Goal: Entertainment & Leisure: Consume media (video, audio)

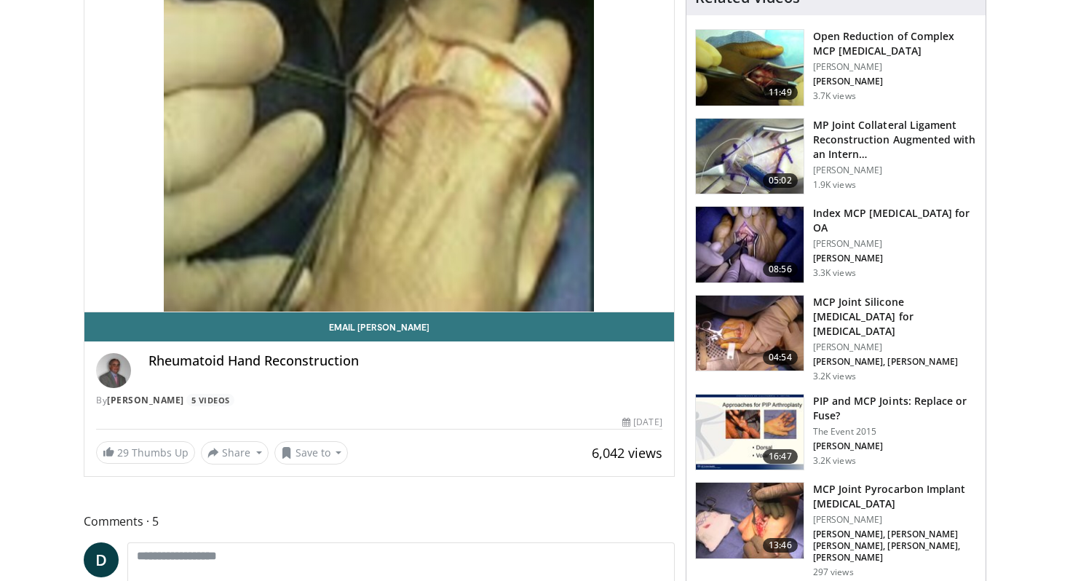
scroll to position [122, 0]
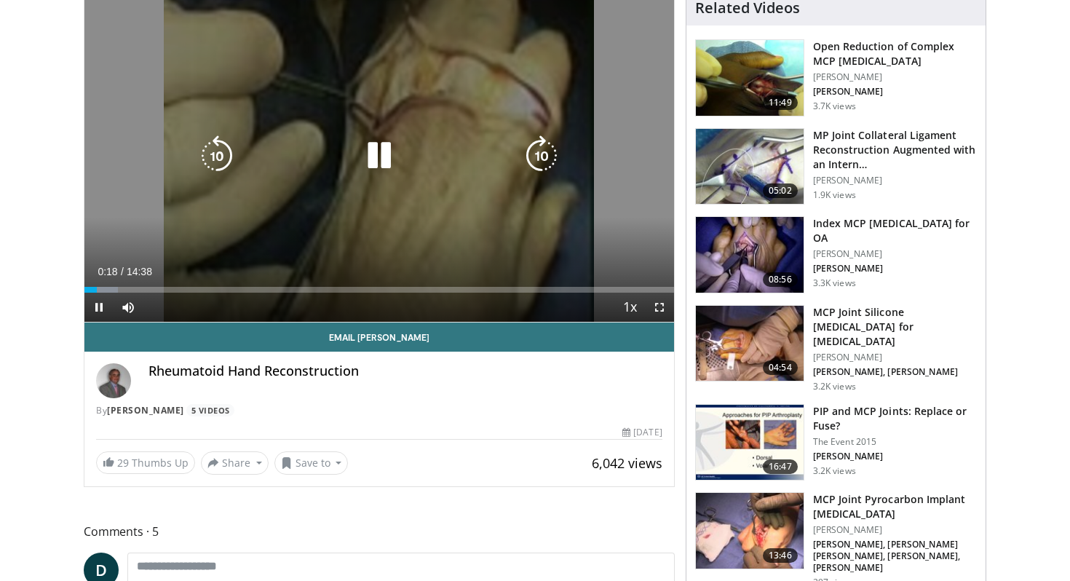
click at [393, 190] on div "10 seconds Tap to unmute" at bounding box center [379, 156] width 590 height 331
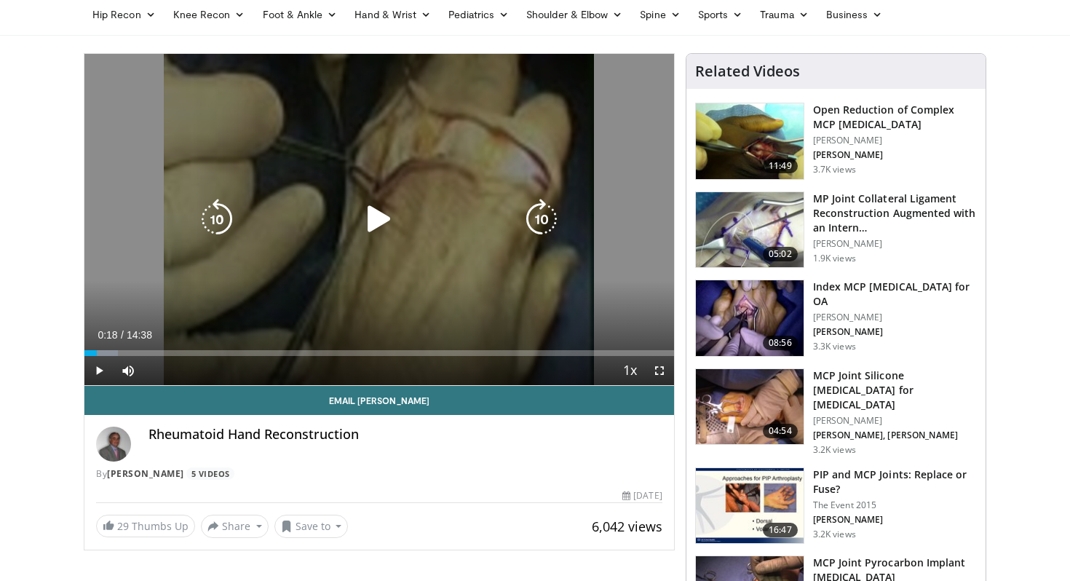
scroll to position [57, 0]
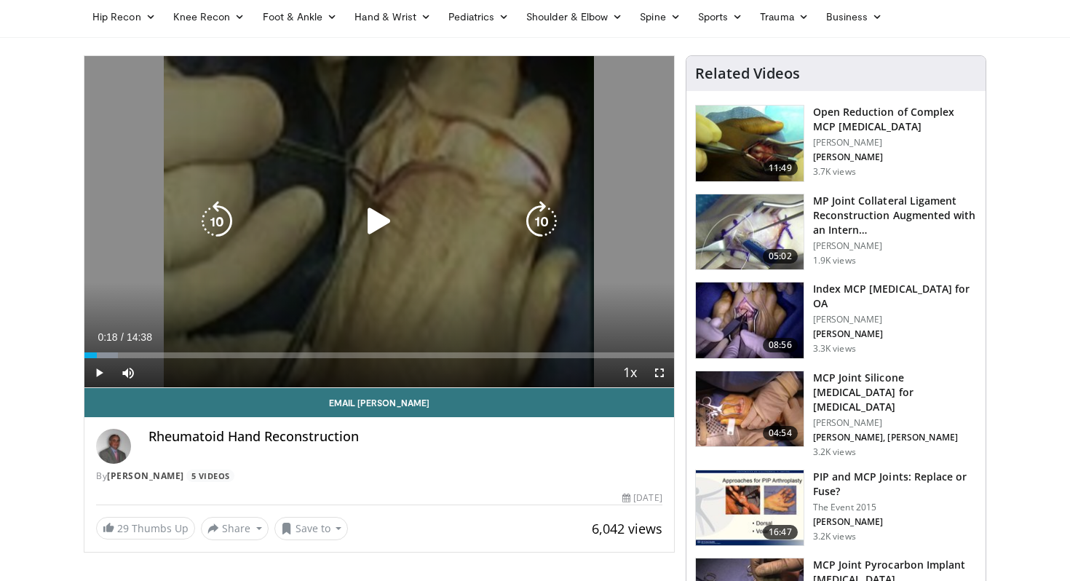
click at [383, 236] on icon "Video Player" at bounding box center [379, 221] width 41 height 41
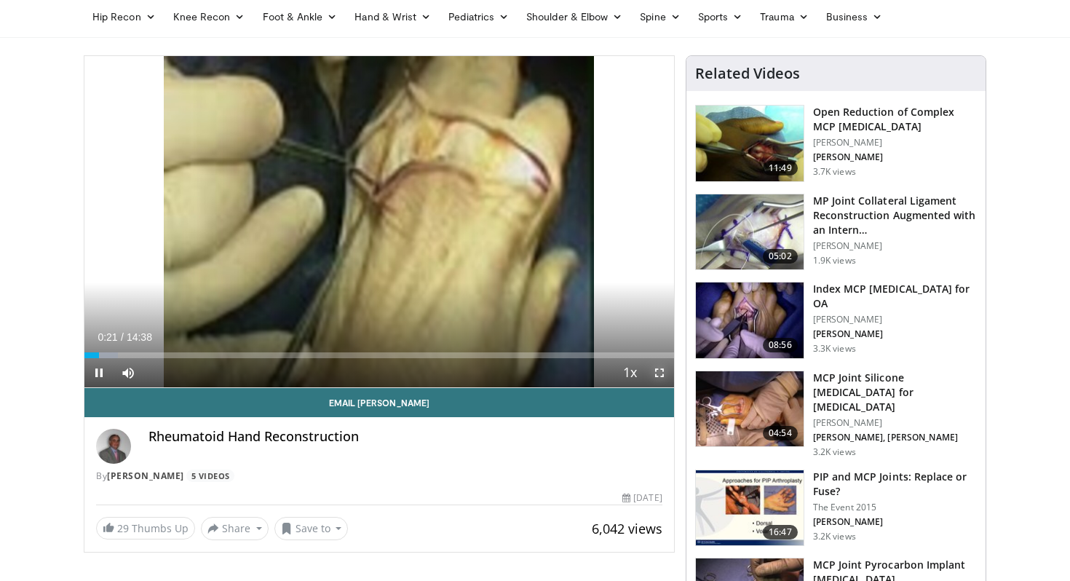
click at [659, 375] on span "Video Player" at bounding box center [659, 372] width 29 height 29
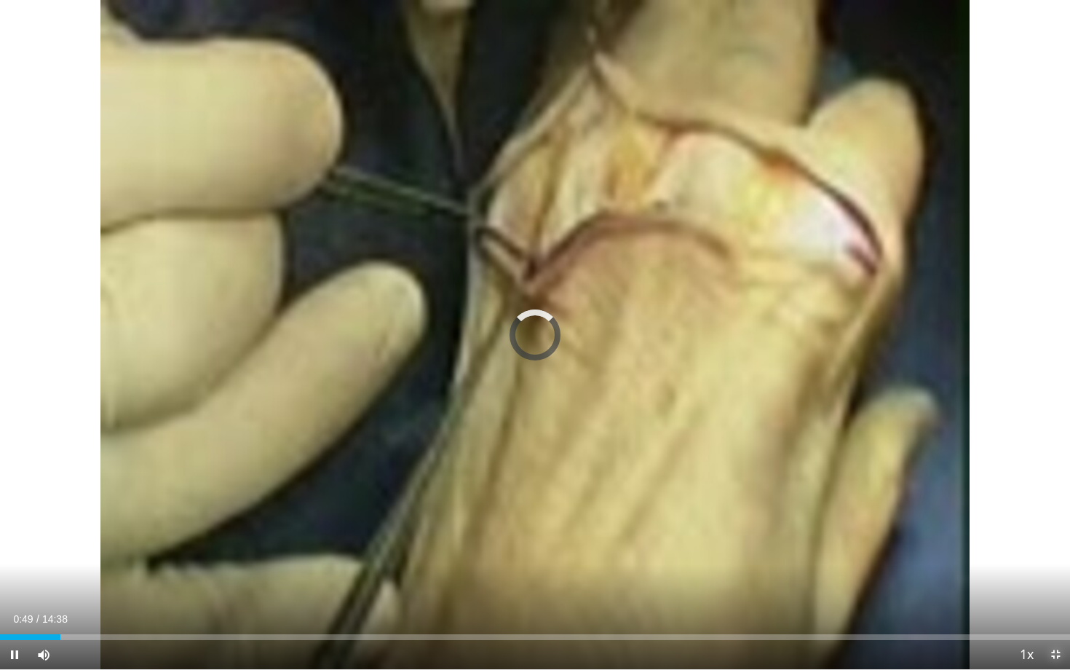
click at [1053, 580] on span "Video Player" at bounding box center [1055, 654] width 29 height 29
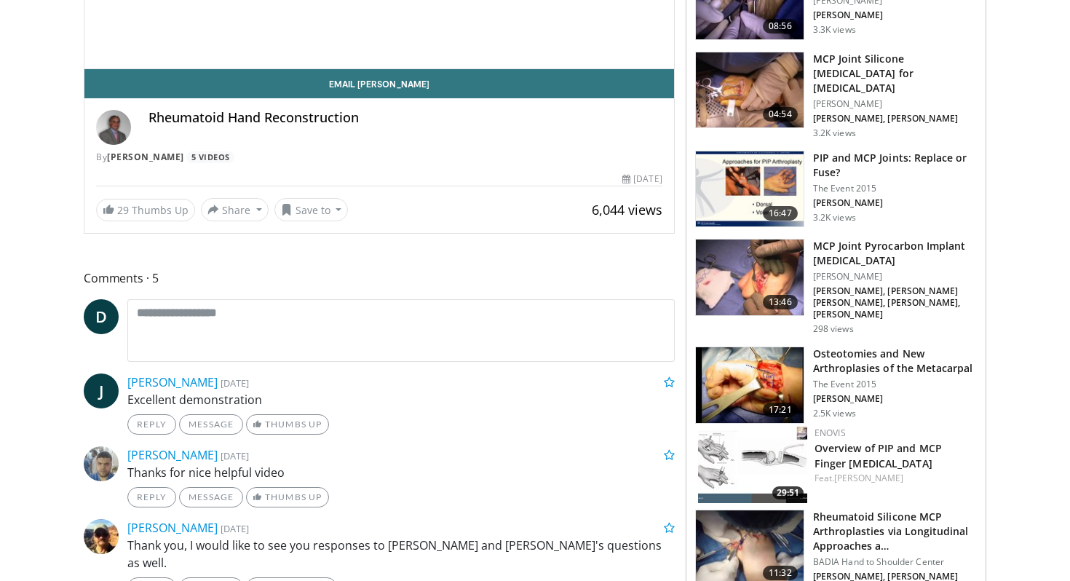
scroll to position [57, 0]
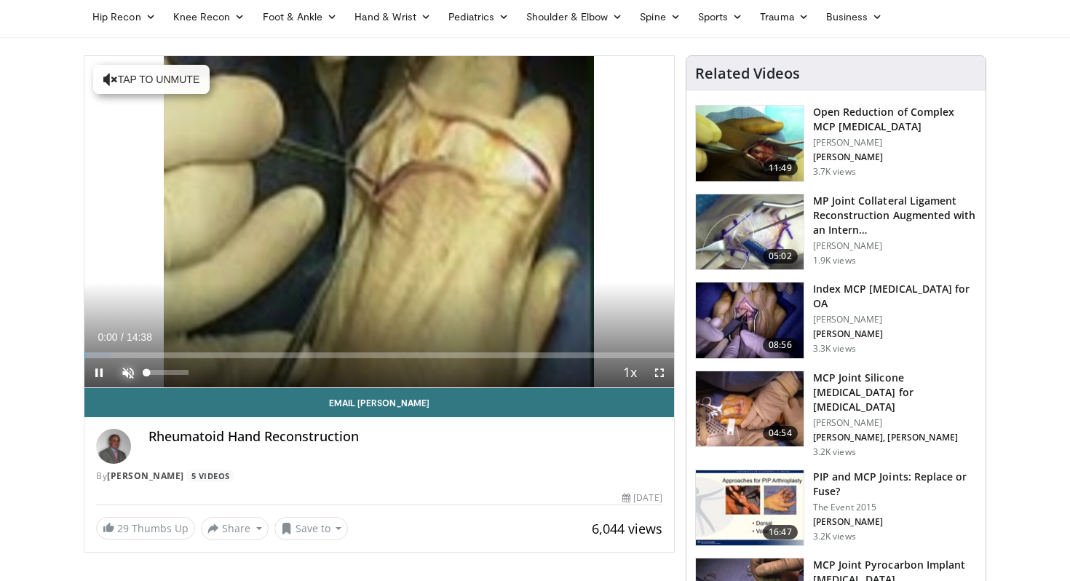
click at [126, 367] on span "Video Player" at bounding box center [128, 372] width 29 height 29
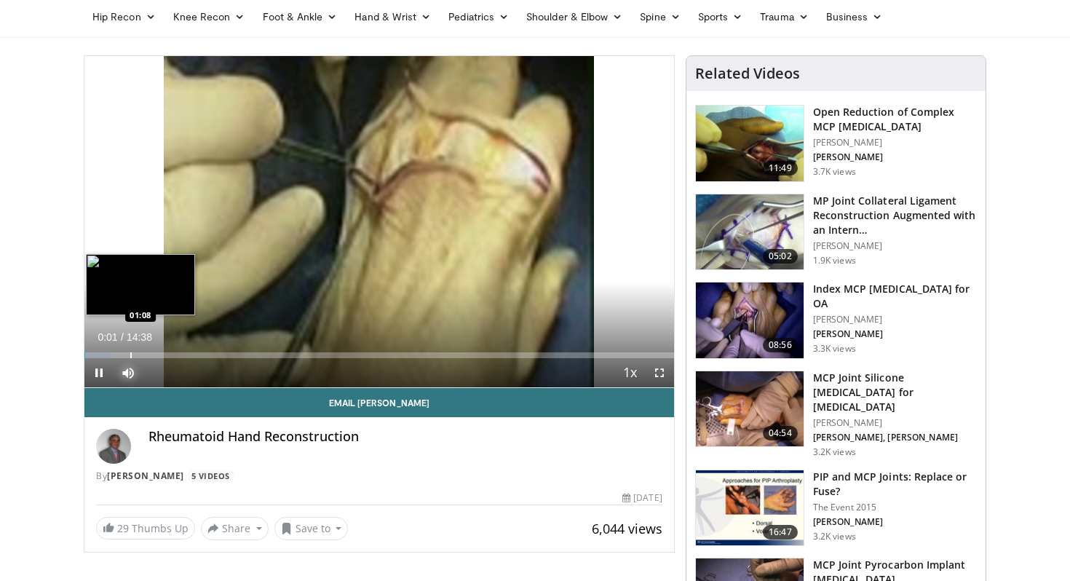
click at [130, 354] on div "Progress Bar" at bounding box center [130, 355] width 1 height 6
click at [130, 357] on div "Progress Bar" at bounding box center [130, 355] width 1 height 6
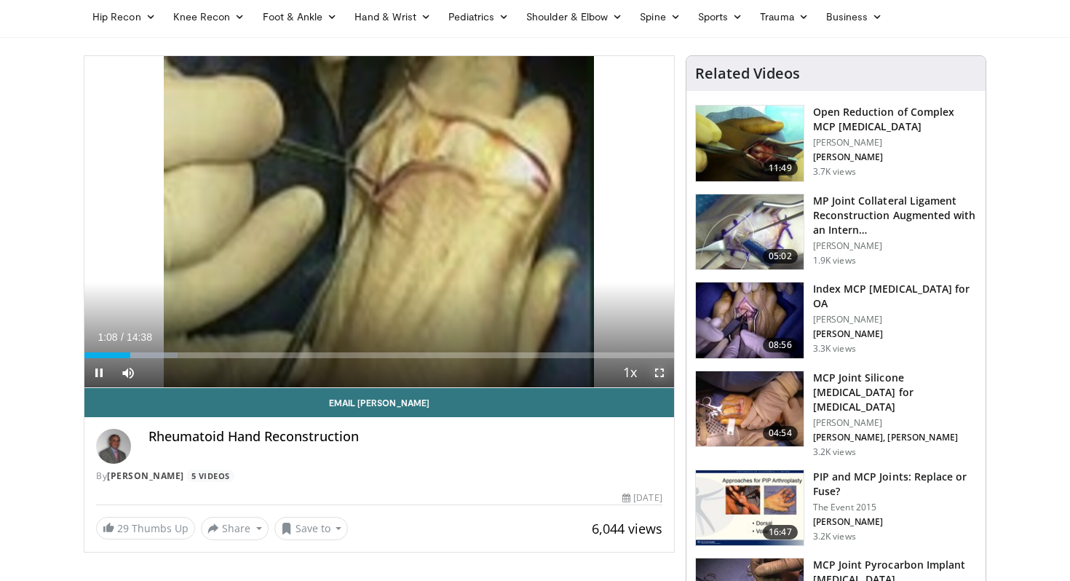
click at [670, 376] on span "Video Player" at bounding box center [659, 372] width 29 height 29
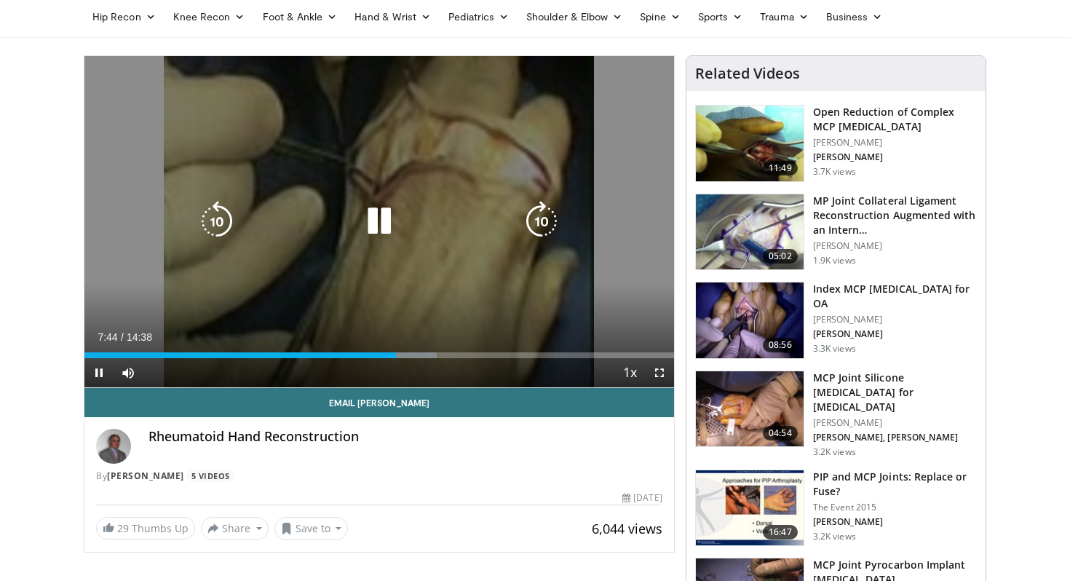
click at [380, 215] on icon "Video Player" at bounding box center [379, 221] width 41 height 41
click at [445, 194] on div "10 seconds Tap to unmute" at bounding box center [379, 221] width 590 height 331
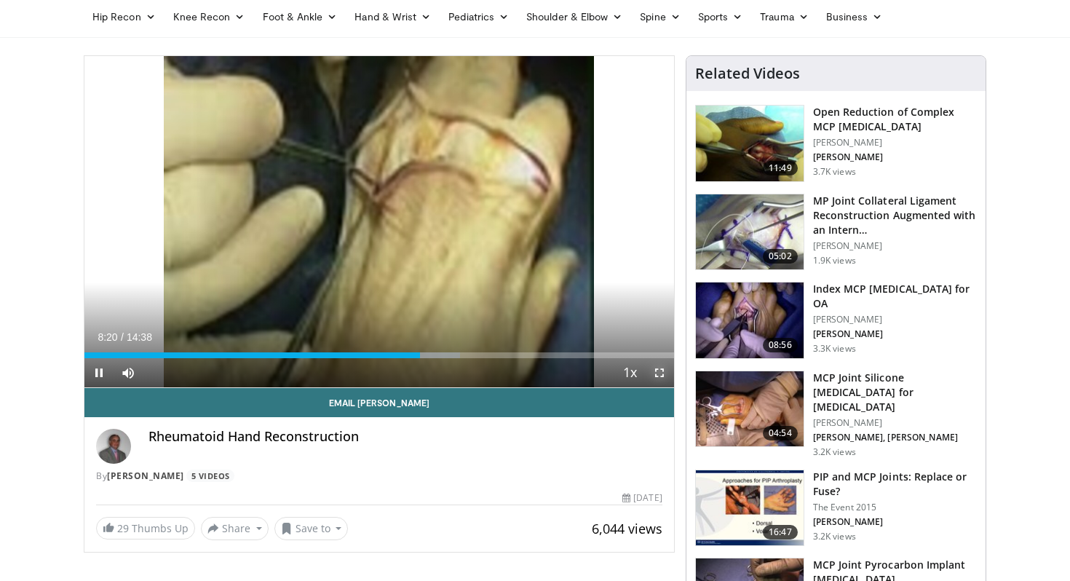
click at [661, 370] on span "Video Player" at bounding box center [659, 372] width 29 height 29
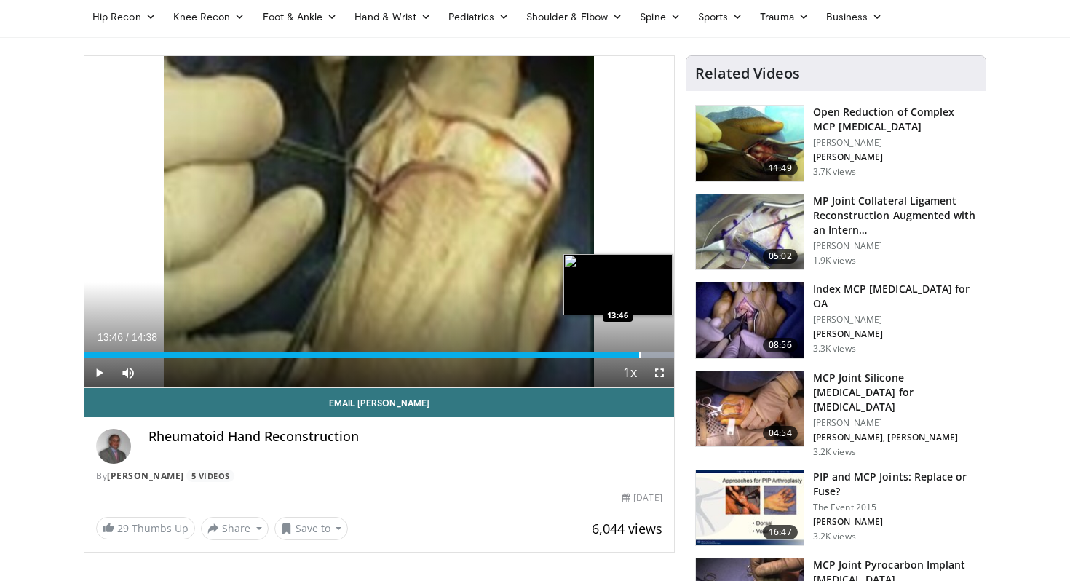
click at [639, 354] on div "Progress Bar" at bounding box center [639, 355] width 1 height 6
click at [620, 354] on div "Progress Bar" at bounding box center [620, 355] width 1 height 6
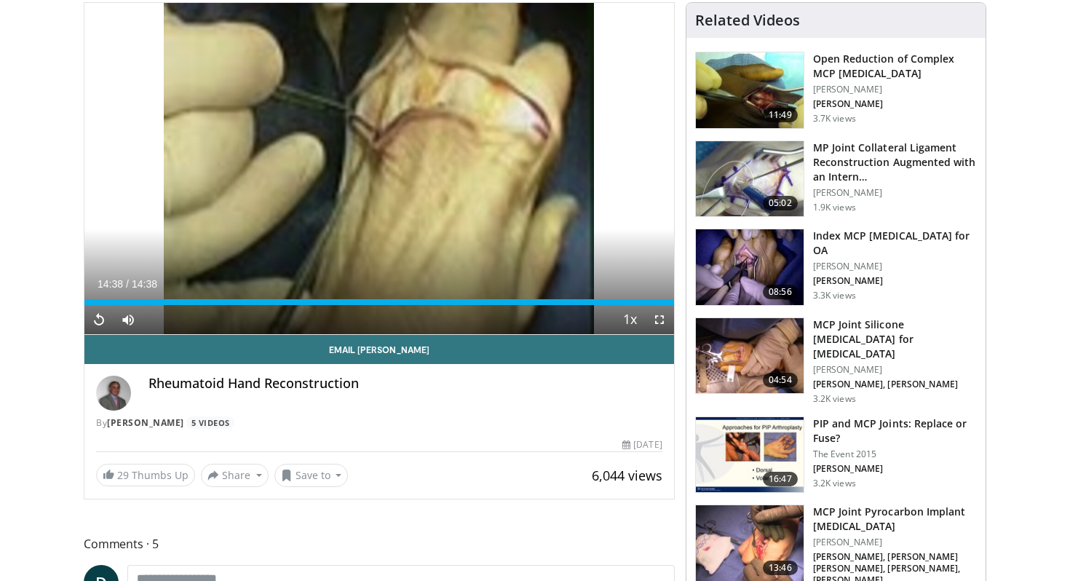
scroll to position [0, 0]
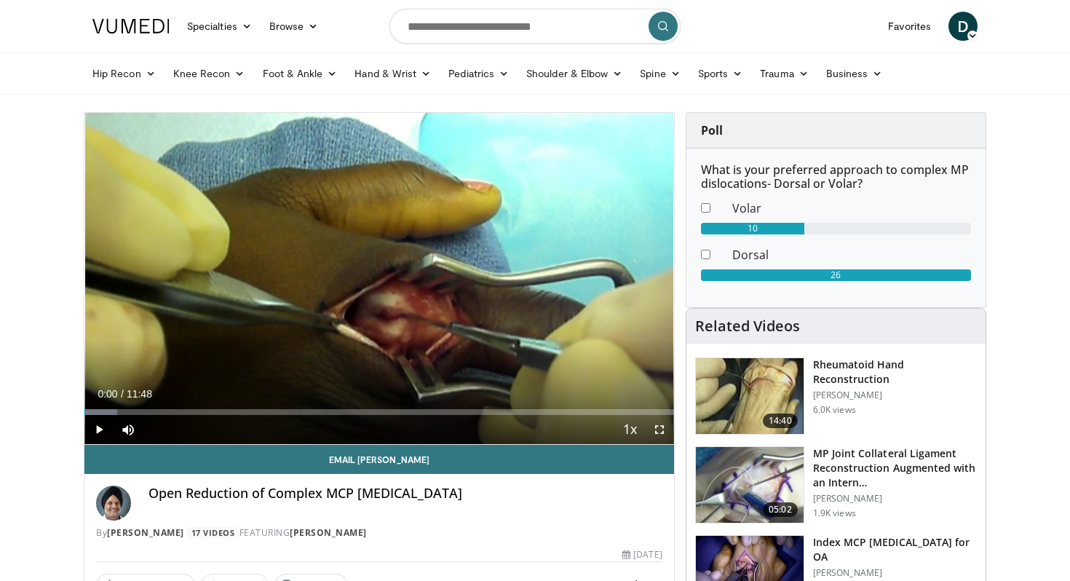
click at [850, 371] on h3 "Rheumatoid Hand Reconstruction" at bounding box center [895, 371] width 164 height 29
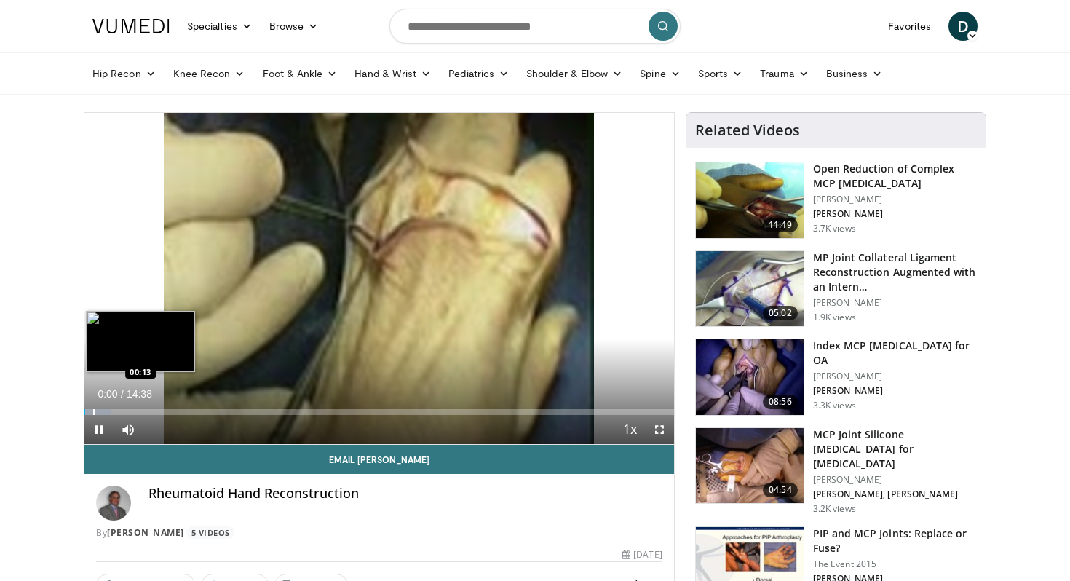
click at [95, 407] on div "Loaded : 4.51% 00:00 00:13" at bounding box center [379, 408] width 590 height 14
click at [90, 408] on div "Loaded : 7.89% 00:09 00:09" at bounding box center [379, 408] width 590 height 14
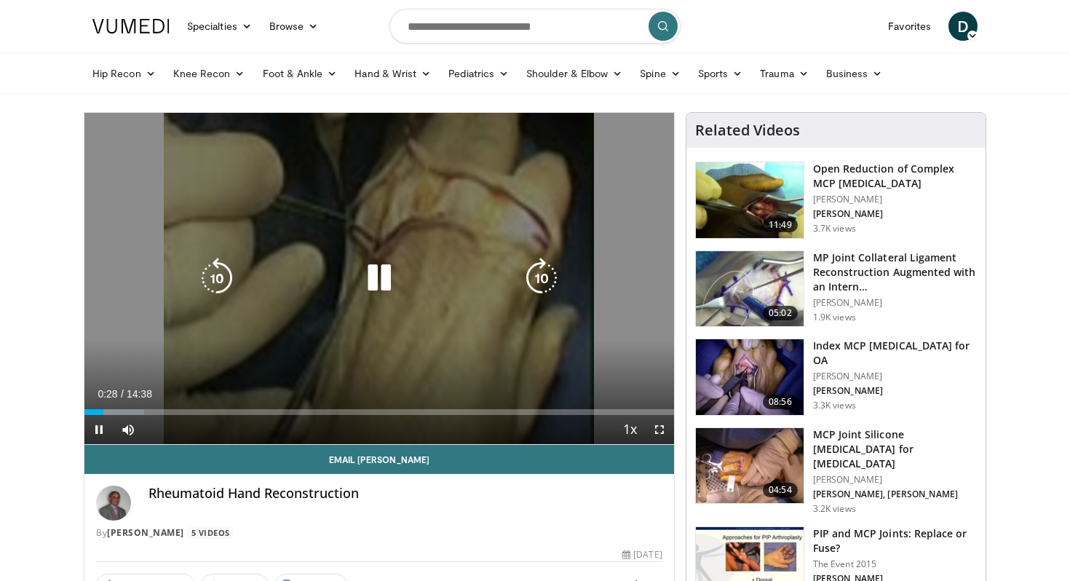
click at [388, 285] on icon "Video Player" at bounding box center [379, 278] width 41 height 41
